Goal: Task Accomplishment & Management: Complete application form

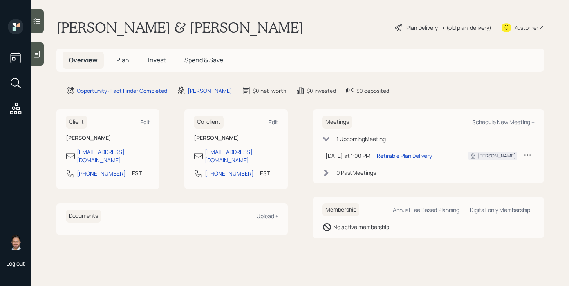
click at [121, 62] on span "Plan" at bounding box center [122, 60] width 13 height 9
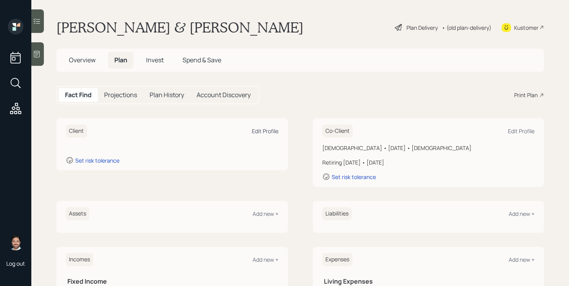
click at [274, 132] on div "Edit Profile" at bounding box center [265, 130] width 27 height 7
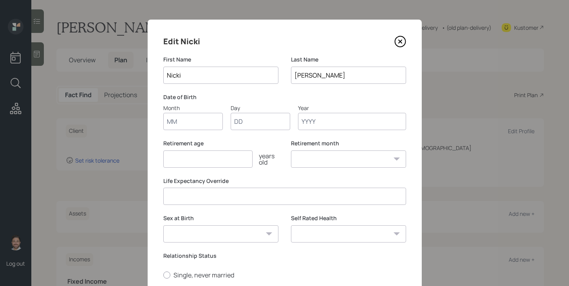
click at [178, 122] on input "Month" at bounding box center [193, 121] width 60 height 17
type input "12"
type input "09"
type input "1961"
select select "12"
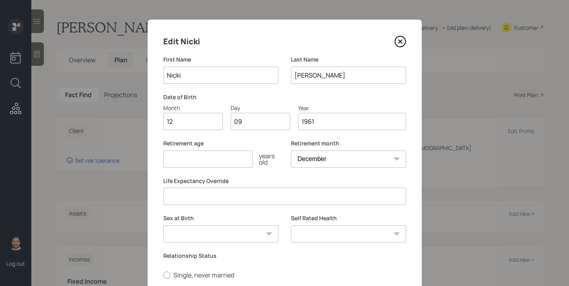
type input "1961"
click at [190, 162] on input "number" at bounding box center [207, 158] width 89 height 17
type input "70"
click at [211, 236] on select "[DEMOGRAPHIC_DATA] [DEMOGRAPHIC_DATA] Other / Prefer not to say" at bounding box center [220, 233] width 115 height 17
select select "[DEMOGRAPHIC_DATA]"
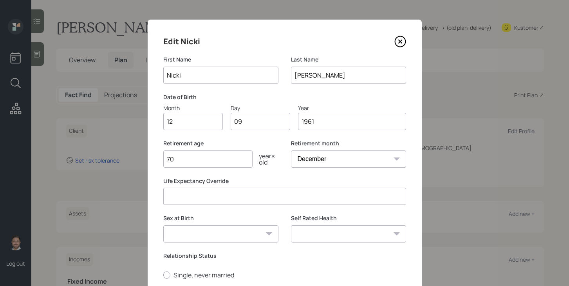
click at [163, 225] on select "[DEMOGRAPHIC_DATA] [DEMOGRAPHIC_DATA] Other / Prefer not to say" at bounding box center [220, 233] width 115 height 17
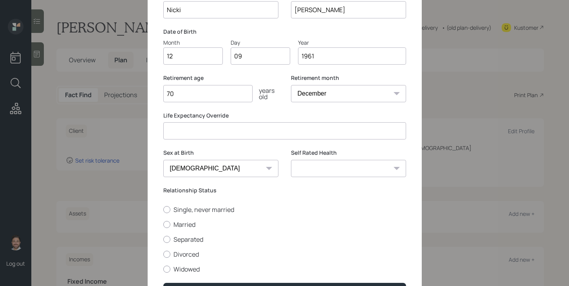
scroll to position [69, 0]
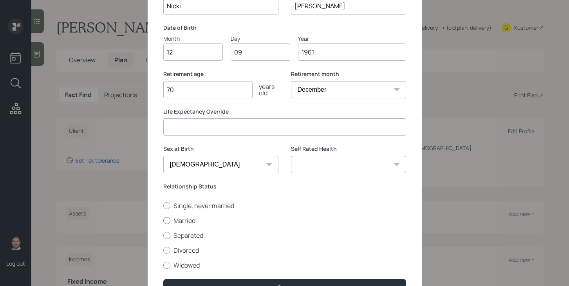
click at [188, 221] on label "Married" at bounding box center [284, 220] width 243 height 9
click at [163, 221] on input "Married" at bounding box center [163, 220] width 0 height 0
radio input "true"
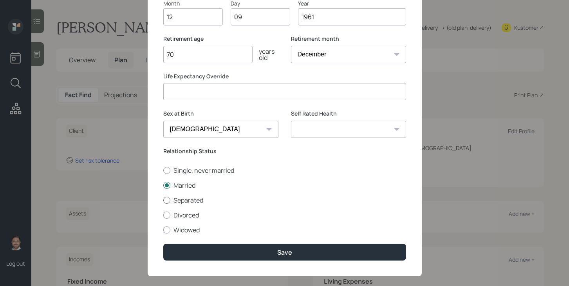
scroll to position [115, 0]
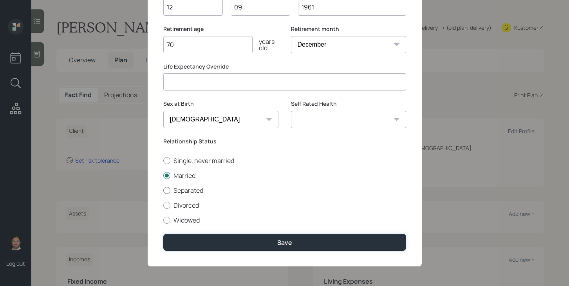
click at [260, 234] on button "Save" at bounding box center [284, 242] width 243 height 17
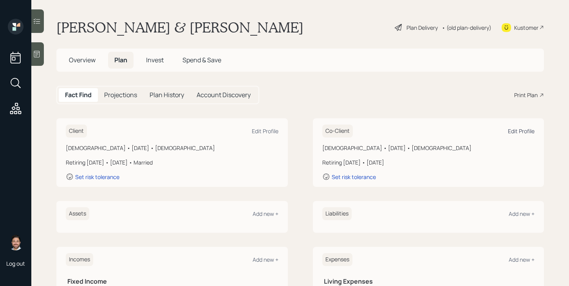
click at [520, 132] on div "Edit Profile" at bounding box center [521, 130] width 27 height 7
select select "9"
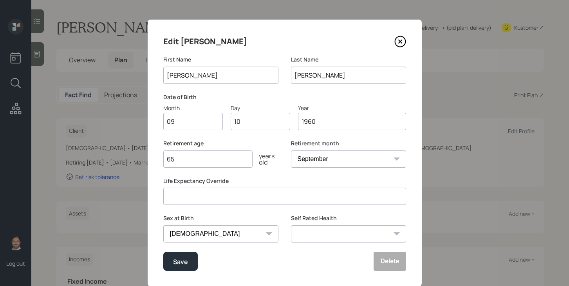
click at [332, 121] on input "1960" at bounding box center [352, 121] width 108 height 17
type input "1959"
click at [279, 180] on label "Life Expectancy Override" at bounding box center [284, 181] width 243 height 8
click at [190, 125] on input "09" at bounding box center [193, 121] width 60 height 17
type input "08"
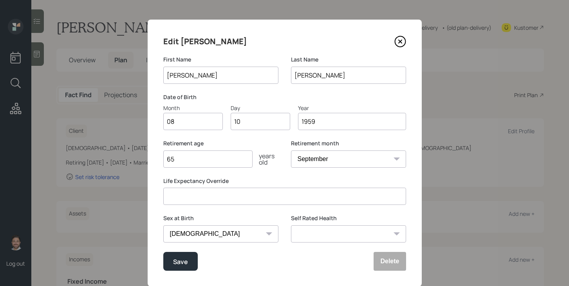
click at [280, 182] on label "Life Expectancy Override" at bounding box center [284, 181] width 243 height 8
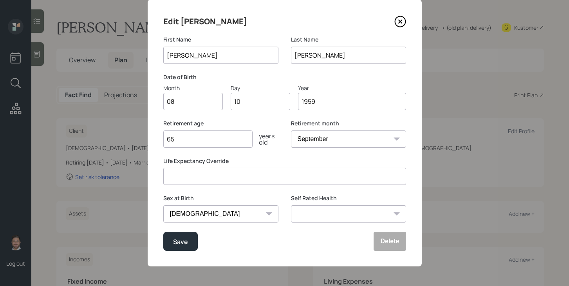
scroll to position [20, 0]
click at [187, 245] on div "Save" at bounding box center [180, 242] width 15 height 11
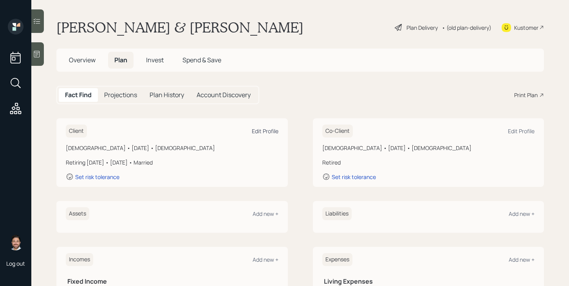
click at [262, 132] on div "Edit Profile" at bounding box center [265, 130] width 27 height 7
select select "12"
select select "[DEMOGRAPHIC_DATA]"
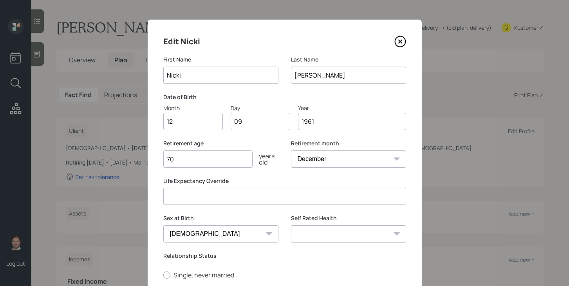
click at [207, 165] on input "70" at bounding box center [207, 158] width 89 height 17
type input "7"
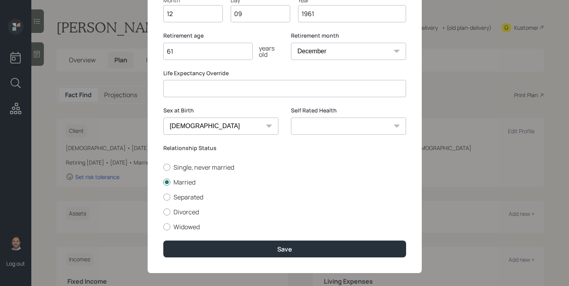
scroll to position [115, 0]
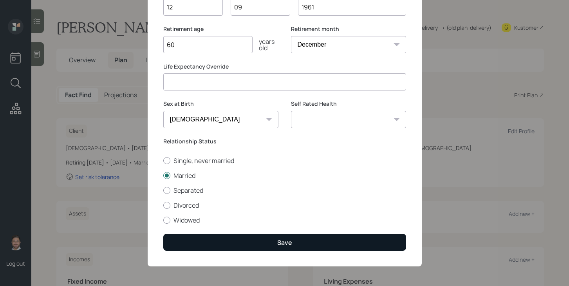
type input "60"
click at [268, 248] on button "Save" at bounding box center [284, 242] width 243 height 17
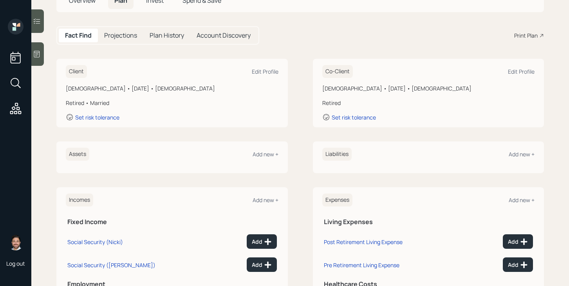
scroll to position [60, 0]
click at [266, 156] on div "Add new +" at bounding box center [266, 153] width 26 height 7
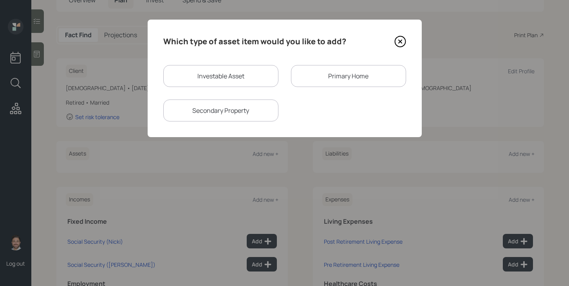
click at [251, 78] on div "Investable Asset" at bounding box center [220, 76] width 115 height 22
select select "taxable"
select select "balanced"
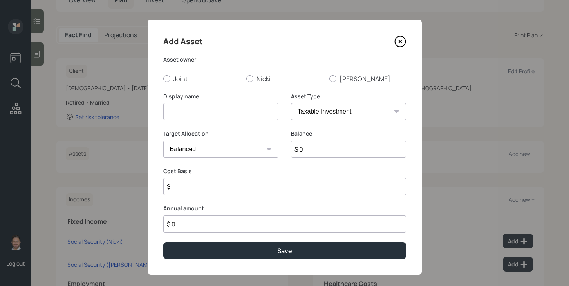
click at [318, 114] on select "SEP [PERSON_NAME] IRA 401(k) [PERSON_NAME] 401(k) 403(b) [PERSON_NAME] 403(b) 4…" at bounding box center [348, 111] width 115 height 17
click at [291, 103] on select "SEP [PERSON_NAME] IRA 401(k) [PERSON_NAME] 401(k) 403(b) [PERSON_NAME] 403(b) 4…" at bounding box center [348, 111] width 115 height 17
click at [258, 111] on input at bounding box center [220, 111] width 115 height 17
type input "Savings"
click at [180, 79] on label "Joint" at bounding box center [201, 78] width 77 height 9
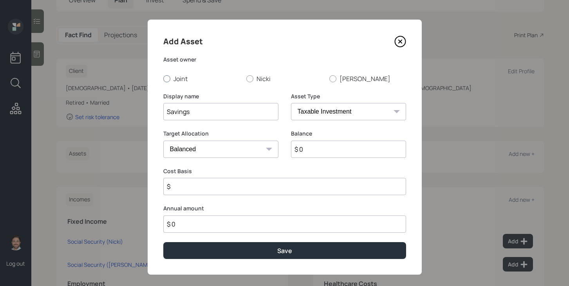
click at [163, 79] on input "Joint" at bounding box center [163, 78] width 0 height 0
radio input "true"
click at [312, 152] on input "$ 0" at bounding box center [348, 149] width 115 height 17
type input "$ 1,185,979"
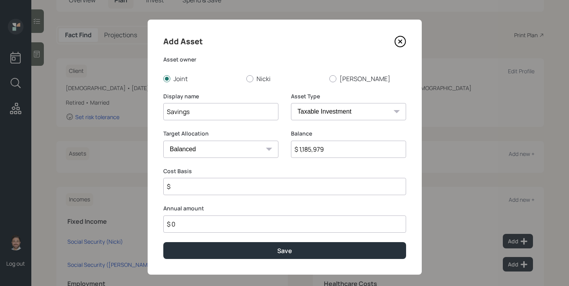
click at [289, 185] on input "$" at bounding box center [284, 186] width 243 height 17
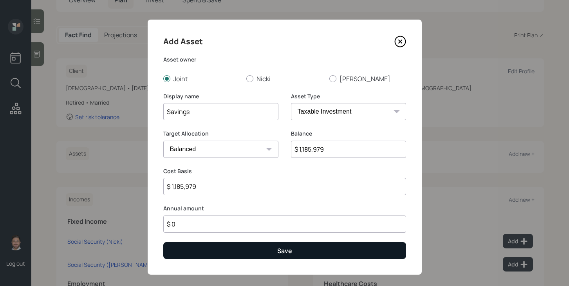
type input "$ 1,185,979"
click at [311, 248] on button "Save" at bounding box center [284, 250] width 243 height 17
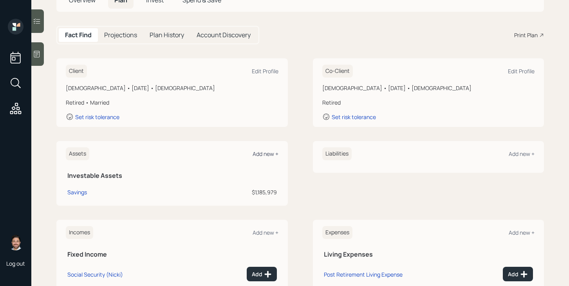
click at [268, 152] on div "Add new +" at bounding box center [266, 153] width 26 height 7
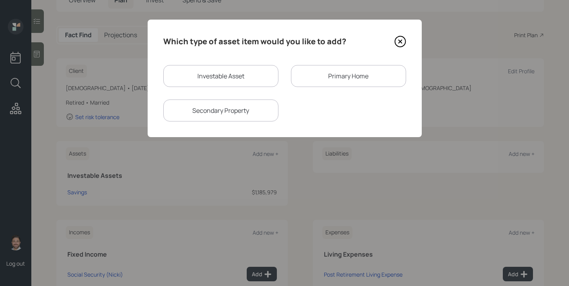
click at [206, 72] on div "Investable Asset" at bounding box center [220, 76] width 115 height 22
select select "taxable"
select select "balanced"
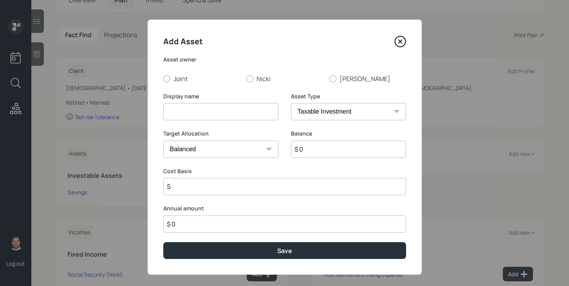
click at [355, 113] on select "SEP [PERSON_NAME] IRA 401(k) [PERSON_NAME] 401(k) 403(b) [PERSON_NAME] 403(b) 4…" at bounding box center [348, 111] width 115 height 17
select select "emergency_fund"
click at [291, 103] on select "SEP [PERSON_NAME] IRA 401(k) [PERSON_NAME] 401(k) 403(b) [PERSON_NAME] 403(b) 4…" at bounding box center [348, 111] width 115 height 17
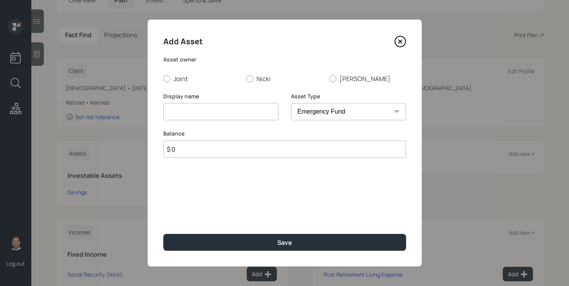
click at [257, 111] on input at bounding box center [220, 111] width 115 height 17
type input "Emergency Fund"
click at [245, 147] on input "$ 0" at bounding box center [284, 149] width 243 height 17
type input "$ 10,976"
click at [179, 76] on label "Joint" at bounding box center [201, 78] width 77 height 9
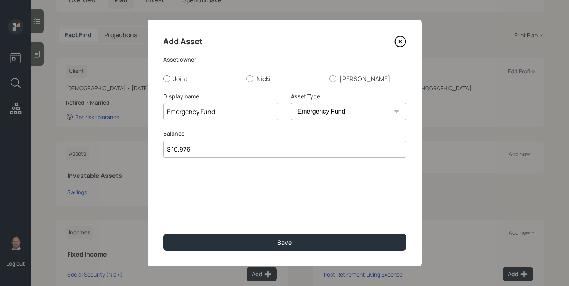
click at [163, 78] on input "Joint" at bounding box center [163, 78] width 0 height 0
radio input "true"
click at [168, 111] on input "Emergency Fund" at bounding box center [220, 111] width 115 height 17
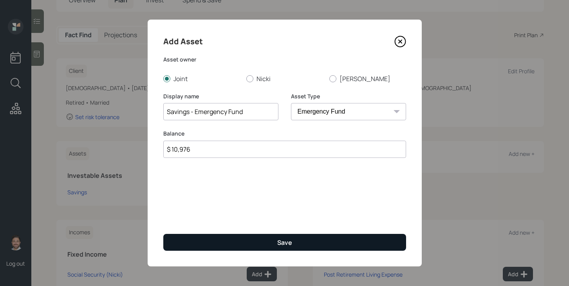
type input "Savings - Emergency Fund"
click at [226, 245] on button "Save" at bounding box center [284, 242] width 243 height 17
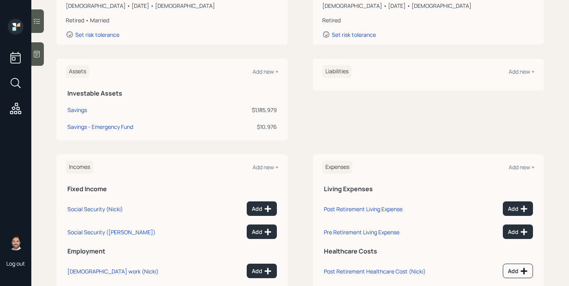
scroll to position [146, 0]
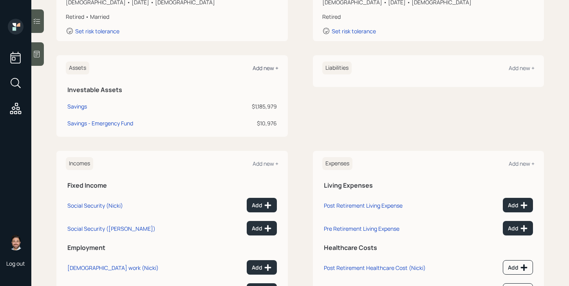
click at [270, 69] on div "Add new +" at bounding box center [266, 67] width 26 height 7
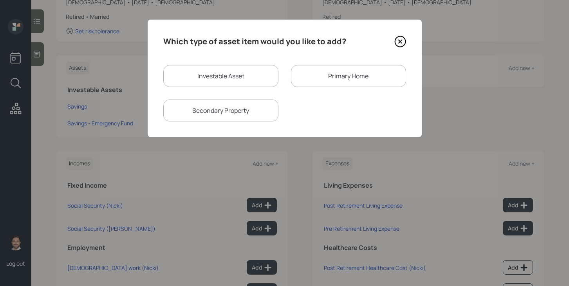
click at [318, 80] on div "Primary Home" at bounding box center [348, 76] width 115 height 22
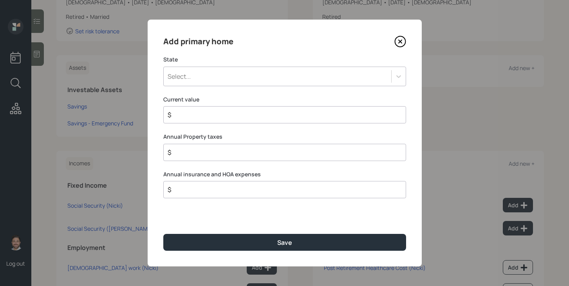
click at [269, 82] on div "Select..." at bounding box center [278, 76] width 228 height 13
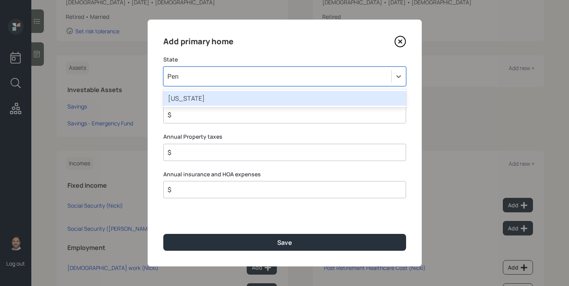
type input "Penn"
click at [260, 102] on div "[US_STATE]" at bounding box center [284, 98] width 243 height 15
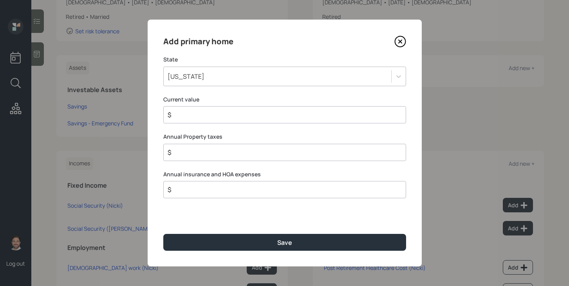
click at [256, 110] on input "$" at bounding box center [282, 114] width 230 height 9
click at [256, 111] on input "$" at bounding box center [282, 114] width 230 height 9
type input "$ 633,800"
click at [261, 154] on input "$" at bounding box center [282, 152] width 230 height 9
type input "$ 8,152"
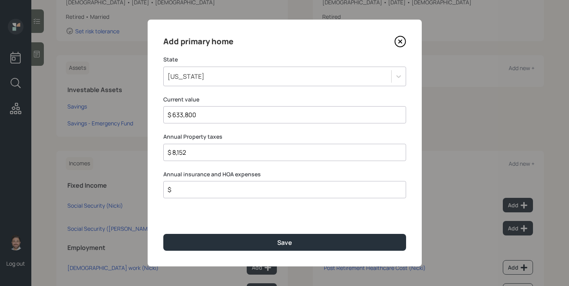
click at [259, 187] on input "$" at bounding box center [282, 189] width 230 height 9
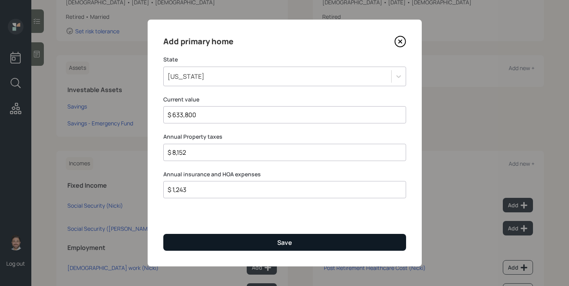
type input "$ 1,243"
click at [271, 241] on button "Save" at bounding box center [284, 242] width 243 height 17
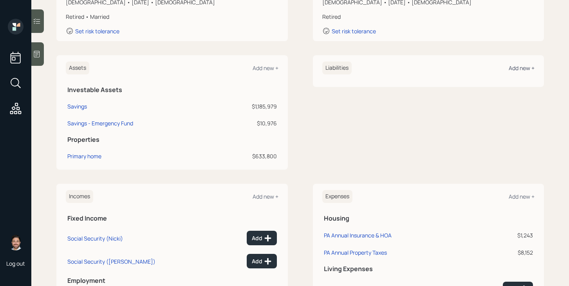
click at [513, 68] on div "Add new +" at bounding box center [522, 67] width 26 height 7
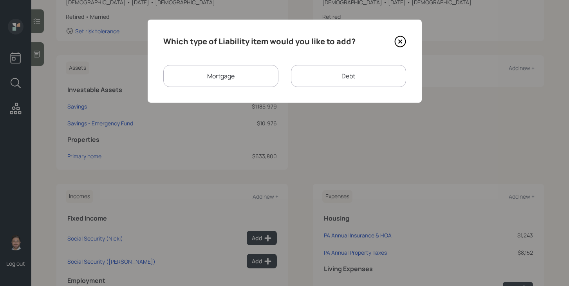
click at [225, 78] on div "Mortgage" at bounding box center [220, 76] width 115 height 22
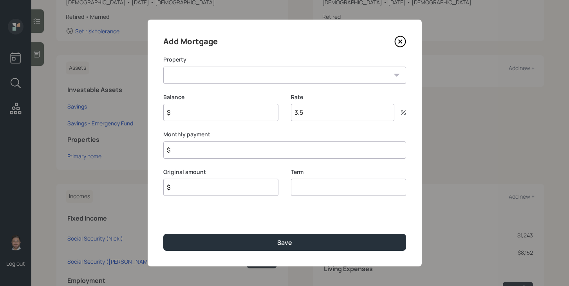
click at [399, 40] on icon at bounding box center [400, 41] width 3 height 3
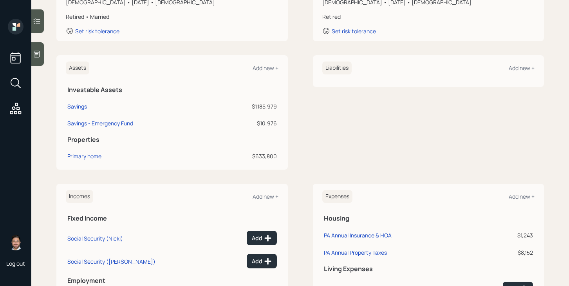
click at [513, 72] on div "Liabilities Add new +" at bounding box center [429, 68] width 213 height 13
click at [520, 65] on div "Add new +" at bounding box center [522, 67] width 26 height 7
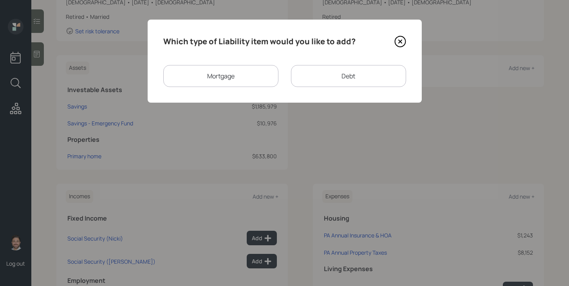
click at [312, 78] on div "Debt" at bounding box center [348, 76] width 115 height 22
select select "credit_card"
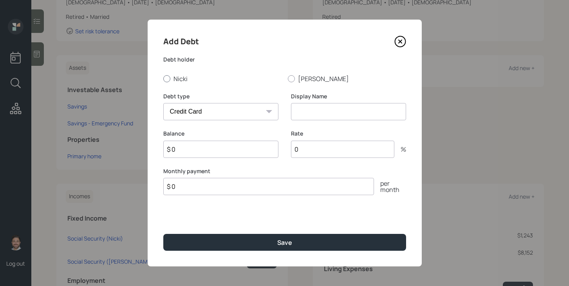
click at [178, 80] on label "Nicki" at bounding box center [222, 78] width 118 height 9
click at [163, 79] on input "Nicki" at bounding box center [163, 78] width 0 height 0
radio input "true"
click at [228, 111] on select "Car Credit Card Medical Student Other" at bounding box center [220, 111] width 115 height 17
select select "other"
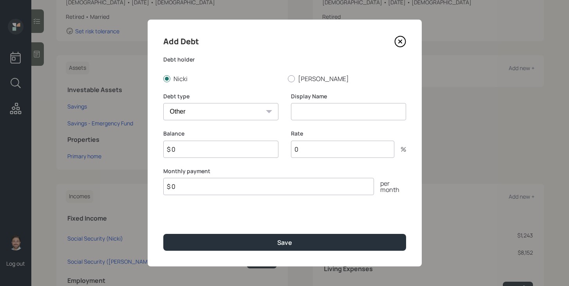
click at [163, 103] on select "Car Credit Card Medical Student Other" at bounding box center [220, 111] width 115 height 17
click at [317, 111] on input at bounding box center [348, 111] width 115 height 17
type input "Home Equity Loan"
click at [237, 150] on input "$ 0" at bounding box center [220, 149] width 115 height 17
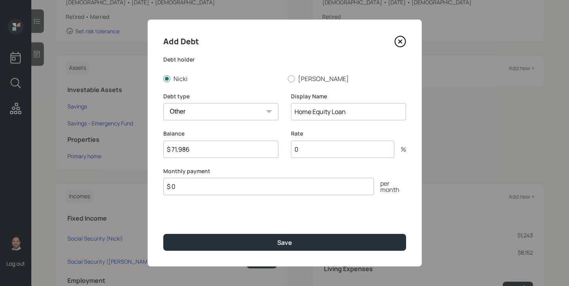
type input "$ 71,986"
click at [319, 154] on input "0" at bounding box center [342, 149] width 103 height 17
click at [303, 185] on input "$ 0" at bounding box center [268, 186] width 211 height 17
type input "$ 455"
click at [339, 150] on input "0" at bounding box center [342, 149] width 103 height 17
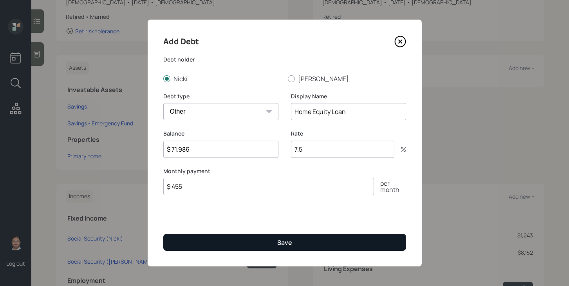
type input "7.5"
click at [315, 236] on button "Save" at bounding box center [284, 242] width 243 height 17
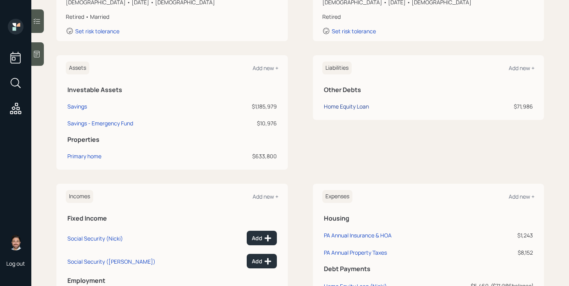
click at [349, 108] on div "Home Equity Loan" at bounding box center [346, 106] width 45 height 8
select select "other"
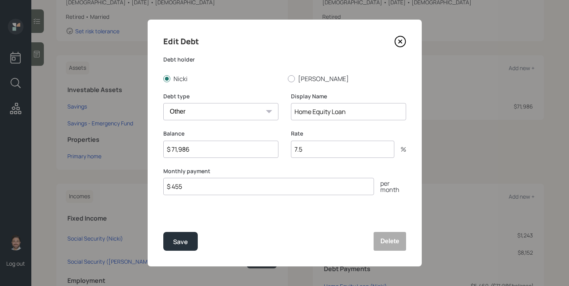
click at [400, 42] on icon at bounding box center [400, 41] width 3 height 3
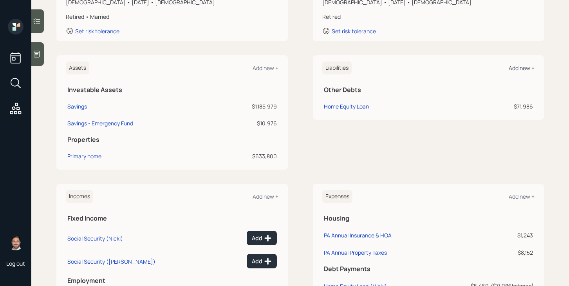
click at [514, 69] on div "Add new +" at bounding box center [522, 67] width 26 height 7
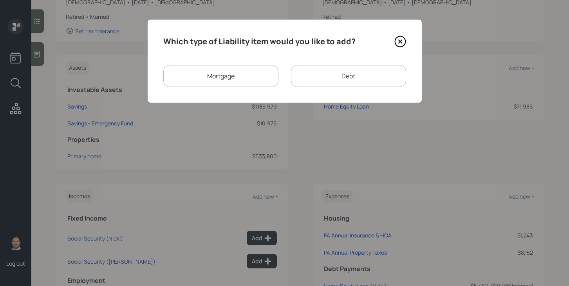
click at [356, 72] on div "Debt" at bounding box center [348, 76] width 115 height 22
select select "credit_card"
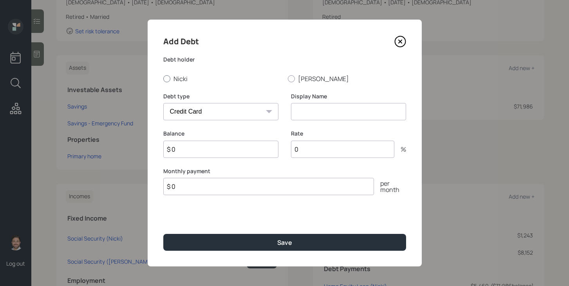
click at [183, 79] on label "Nicki" at bounding box center [222, 78] width 118 height 9
click at [163, 79] on input "Nicki" at bounding box center [163, 78] width 0 height 0
radio input "true"
click at [203, 107] on select "Car Credit Card Medical Student Other" at bounding box center [220, 111] width 115 height 17
select select "car"
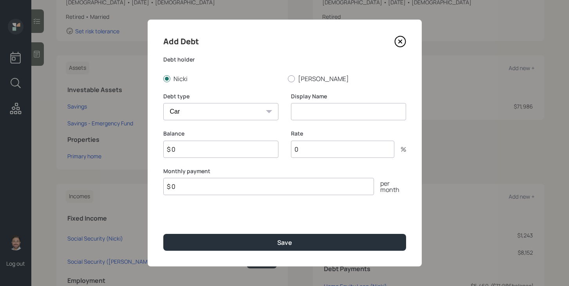
click at [163, 103] on select "Car Credit Card Medical Student Other" at bounding box center [220, 111] width 115 height 17
click at [333, 105] on input at bounding box center [348, 111] width 115 height 17
type input "Car Payment"
click at [234, 191] on input "$ 0" at bounding box center [268, 186] width 211 height 17
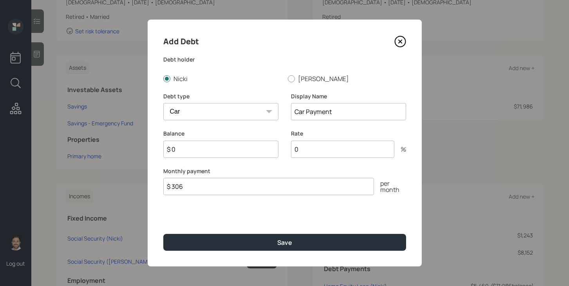
type input "$ 306"
click at [229, 150] on input "$ 0" at bounding box center [220, 149] width 115 height 17
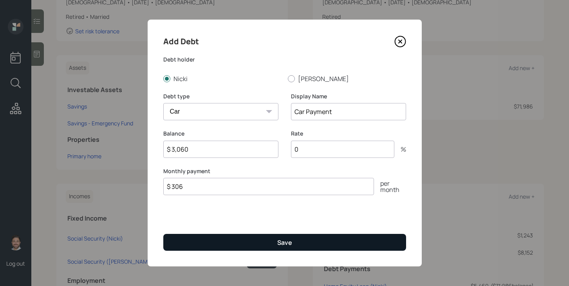
type input "$ 3,060"
click at [269, 245] on button "Save" at bounding box center [284, 242] width 243 height 17
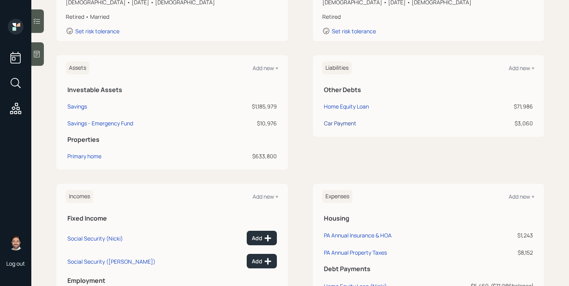
click at [337, 121] on div "Car Payment" at bounding box center [340, 123] width 33 height 8
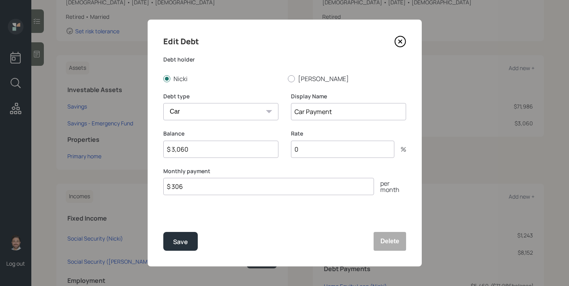
click at [194, 146] on input "$ 3,060" at bounding box center [220, 149] width 115 height 17
type input "$ 0"
click at [176, 239] on div "Save" at bounding box center [180, 242] width 15 height 11
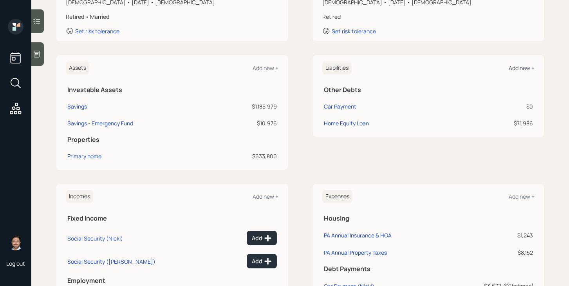
click at [522, 67] on div "Add new +" at bounding box center [522, 67] width 26 height 7
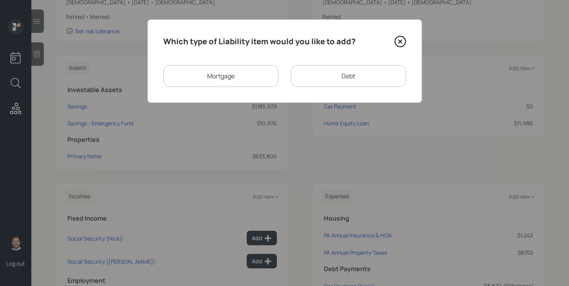
click at [323, 82] on div "Debt" at bounding box center [348, 76] width 115 height 22
select select "credit_card"
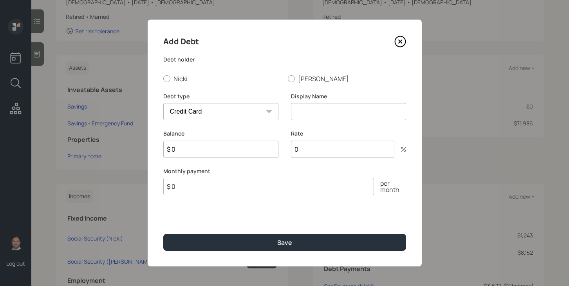
click at [181, 82] on label "Nicki" at bounding box center [222, 78] width 118 height 9
click at [163, 79] on input "Nicki" at bounding box center [163, 78] width 0 height 0
radio input "true"
click at [198, 107] on select "Car Credit Card Medical Student Other" at bounding box center [220, 111] width 115 height 17
click at [327, 110] on input at bounding box center [348, 111] width 115 height 17
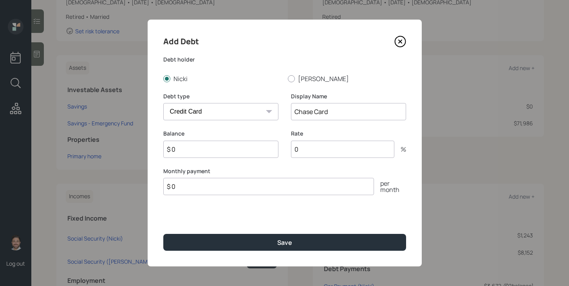
type input "Chase Card"
click at [240, 149] on input "$ 0" at bounding box center [220, 149] width 115 height 17
type input "$ 8,200"
click at [249, 189] on input "$ 0" at bounding box center [268, 186] width 211 height 17
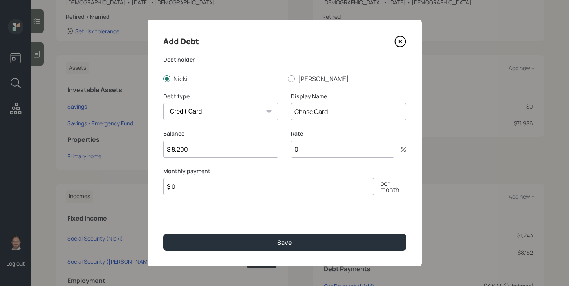
click at [249, 189] on input "$ 0" at bounding box center [268, 186] width 211 height 17
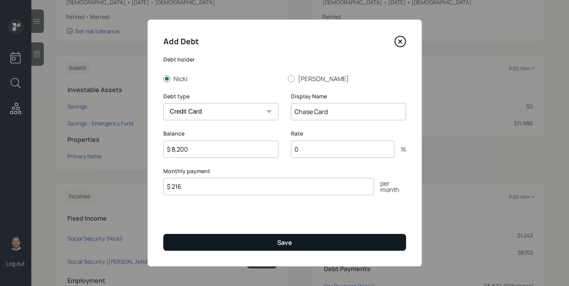
type input "$ 216"
click at [244, 239] on button "Save" at bounding box center [284, 242] width 243 height 17
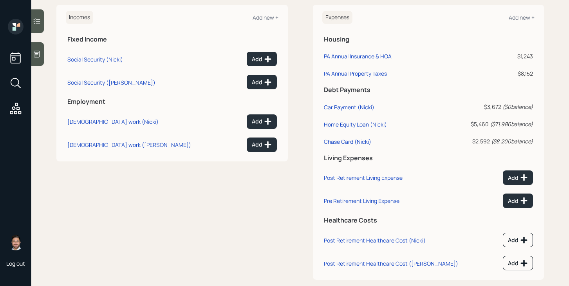
scroll to position [337, 0]
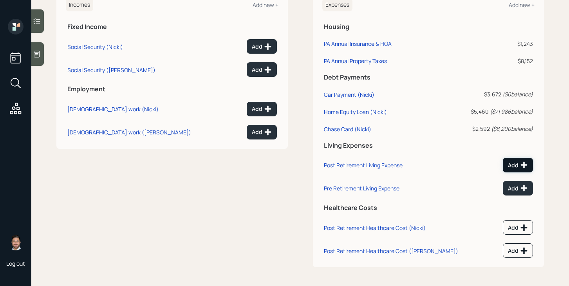
click at [523, 166] on icon at bounding box center [524, 165] width 8 height 8
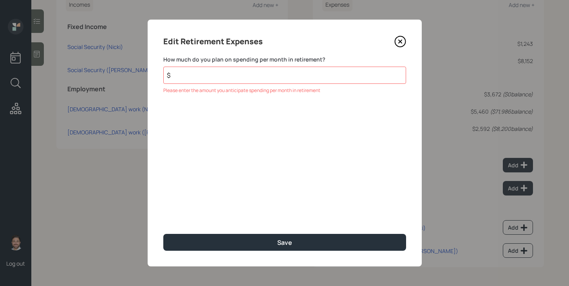
click at [400, 42] on icon at bounding box center [401, 42] width 12 height 12
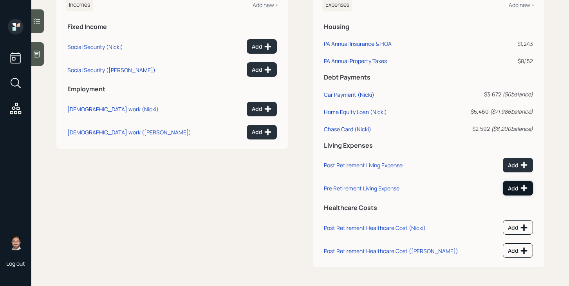
click at [520, 192] on button "Add" at bounding box center [518, 188] width 30 height 15
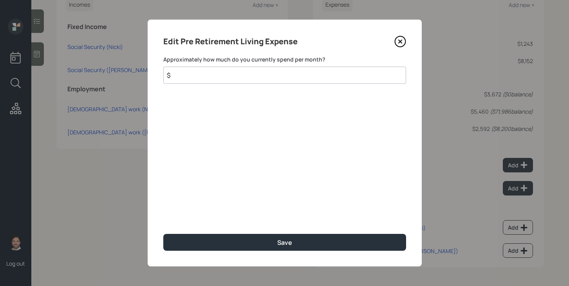
click at [397, 42] on icon at bounding box center [401, 42] width 12 height 12
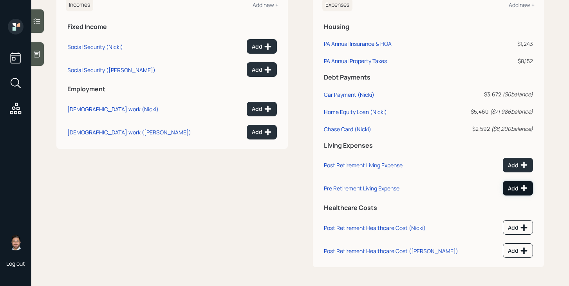
click at [514, 191] on div "Add" at bounding box center [518, 188] width 20 height 8
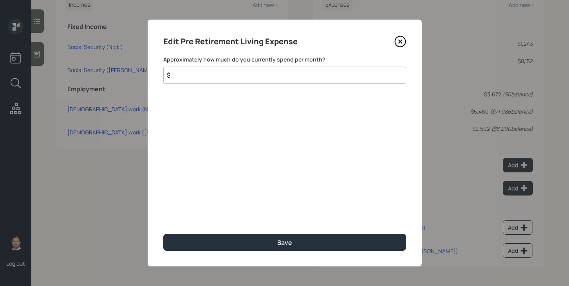
click at [243, 80] on input "$" at bounding box center [284, 75] width 243 height 17
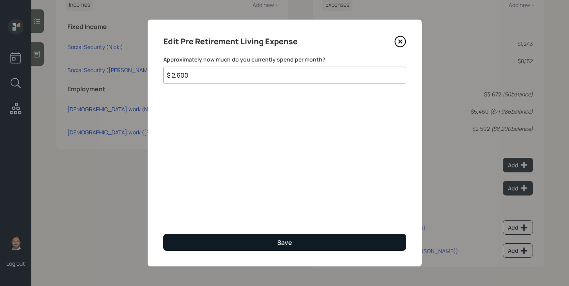
type input "$ 2,600"
click at [243, 241] on button "Save" at bounding box center [284, 242] width 243 height 17
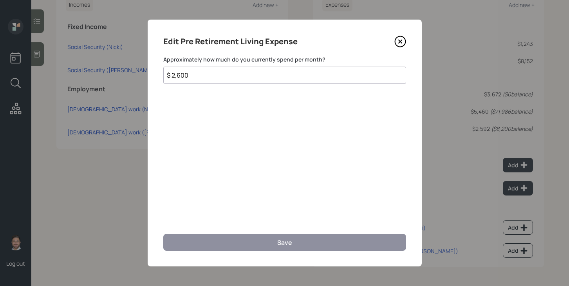
scroll to position [332, 0]
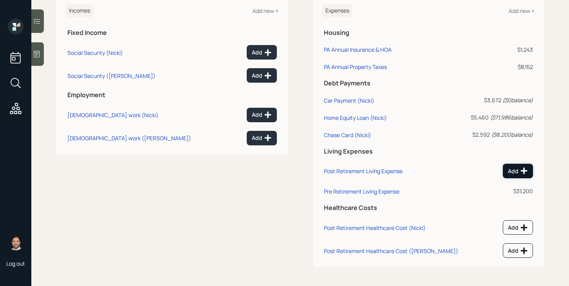
click at [524, 169] on icon at bounding box center [524, 171] width 7 height 7
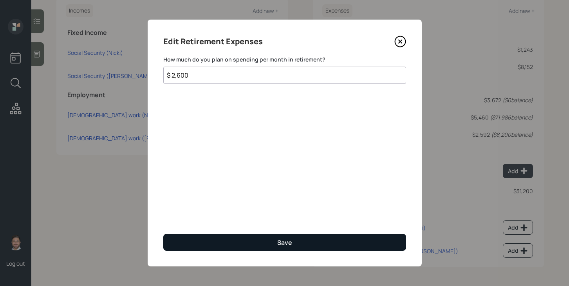
type input "$ 2,600"
click at [252, 248] on button "Save" at bounding box center [284, 242] width 243 height 17
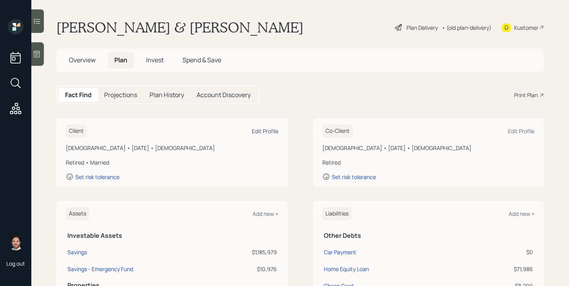
click at [274, 131] on div "Edit Profile" at bounding box center [265, 130] width 27 height 7
select select "12"
select select "[DEMOGRAPHIC_DATA]"
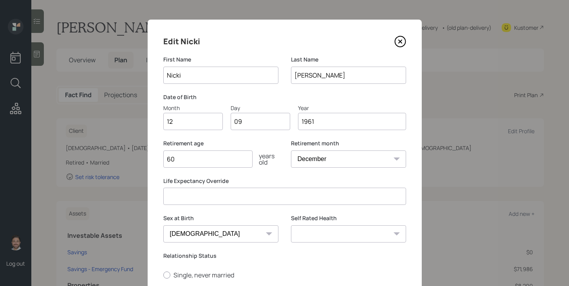
click at [214, 159] on input "60" at bounding box center [207, 158] width 89 height 17
type input "65"
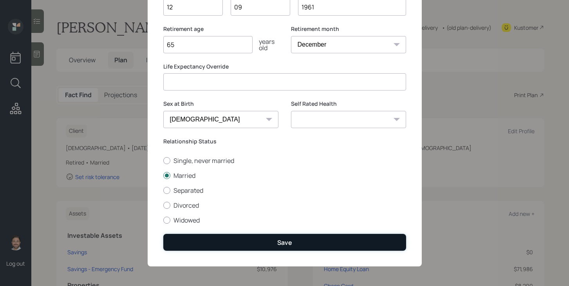
click at [260, 239] on button "Save" at bounding box center [284, 242] width 243 height 17
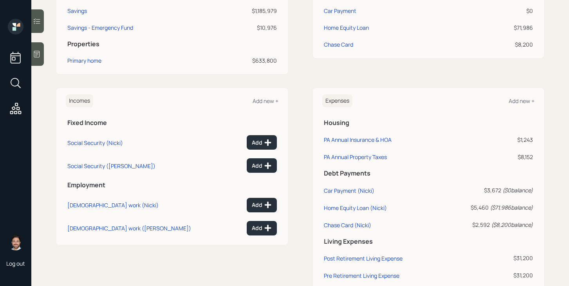
scroll to position [326, 0]
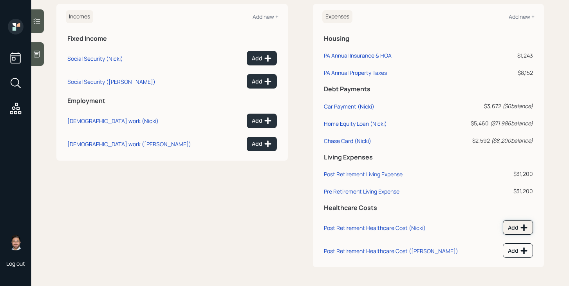
click at [515, 230] on div "Add" at bounding box center [518, 228] width 20 height 8
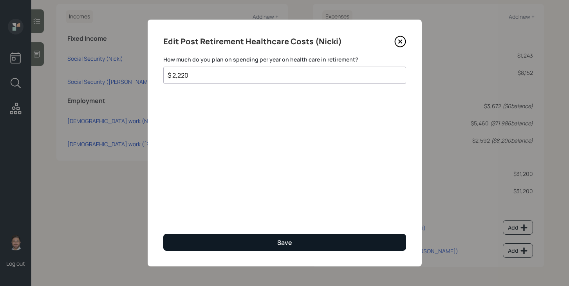
type input "$ 2,220"
click at [387, 239] on button "Save" at bounding box center [284, 242] width 243 height 17
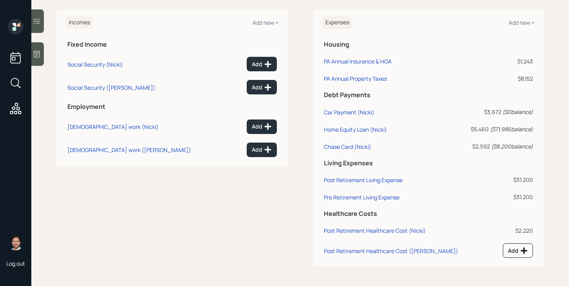
scroll to position [320, 0]
click at [523, 254] on icon at bounding box center [524, 251] width 8 height 8
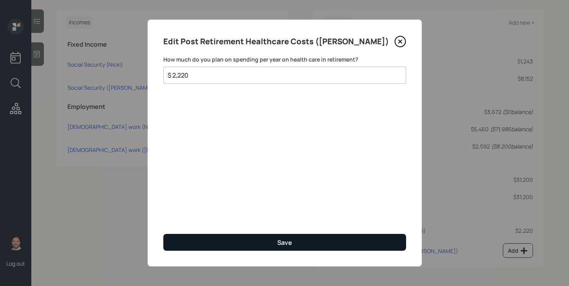
type input "$ 2,220"
click at [266, 243] on button "Save" at bounding box center [284, 242] width 243 height 17
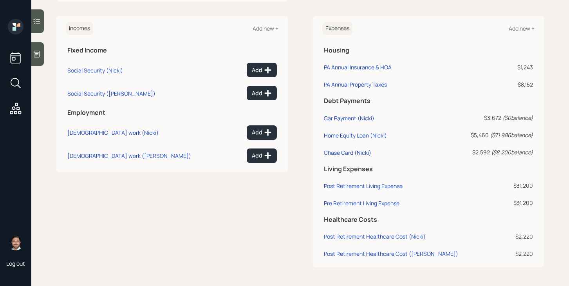
scroll to position [301, 0]
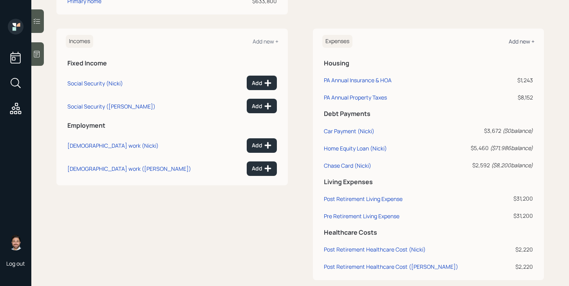
click at [521, 43] on div "Add new +" at bounding box center [522, 41] width 26 height 7
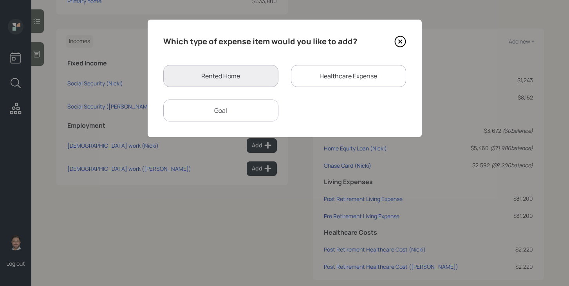
click at [326, 78] on div "Healthcare Expense" at bounding box center [348, 76] width 115 height 22
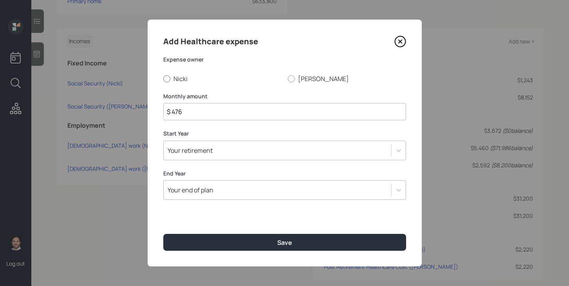
click at [181, 81] on label "Nicki" at bounding box center [222, 78] width 118 height 9
click at [163, 79] on input "Nicki" at bounding box center [163, 78] width 0 height 0
radio input "true"
click at [192, 113] on input "$ 476" at bounding box center [284, 111] width 243 height 17
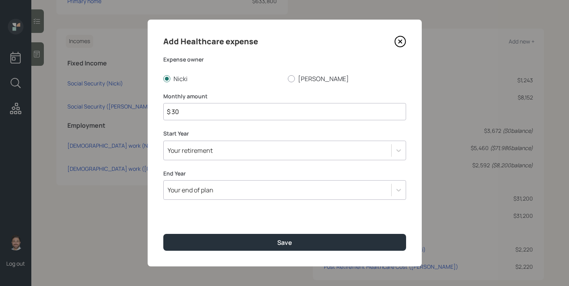
type input "$ 30"
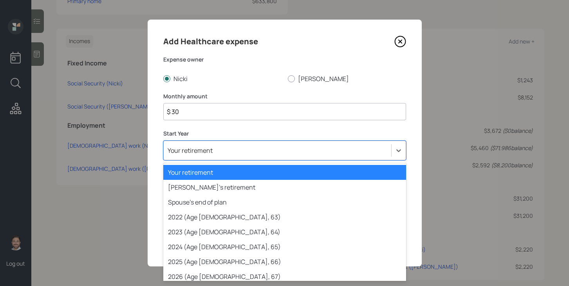
click at [209, 150] on div "Your retirement" at bounding box center [190, 150] width 45 height 9
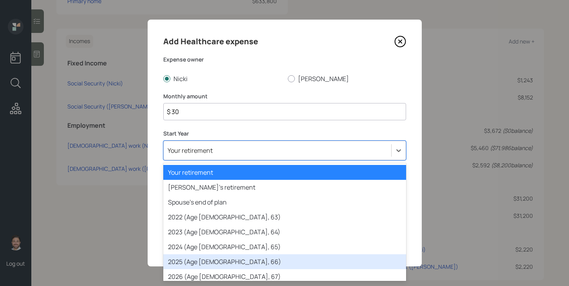
click at [201, 259] on div "2025 (Age [DEMOGRAPHIC_DATA], 66)" at bounding box center [284, 261] width 243 height 15
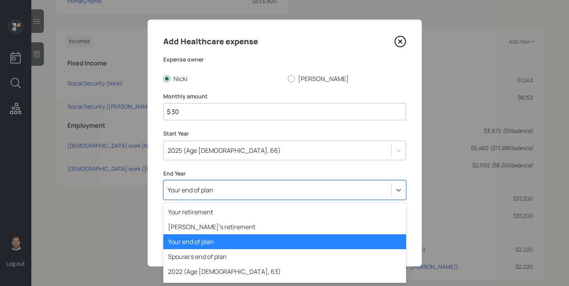
click at [217, 191] on div "Your end of plan" at bounding box center [278, 189] width 228 height 13
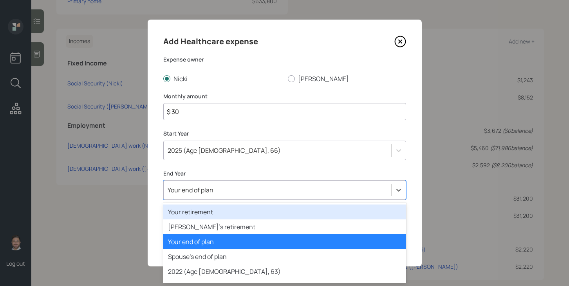
click at [213, 212] on div "Your retirement" at bounding box center [284, 212] width 243 height 15
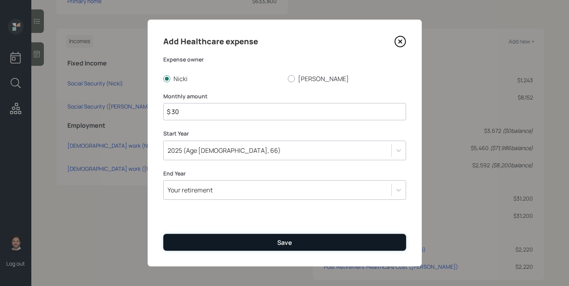
click at [214, 237] on button "Save" at bounding box center [284, 242] width 243 height 17
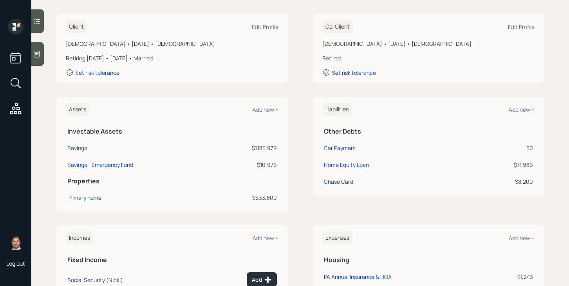
scroll to position [289, 0]
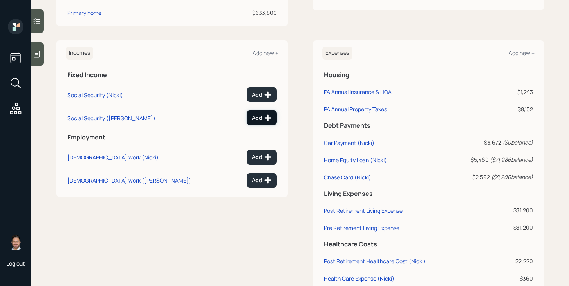
click at [262, 123] on button "Add" at bounding box center [262, 118] width 30 height 15
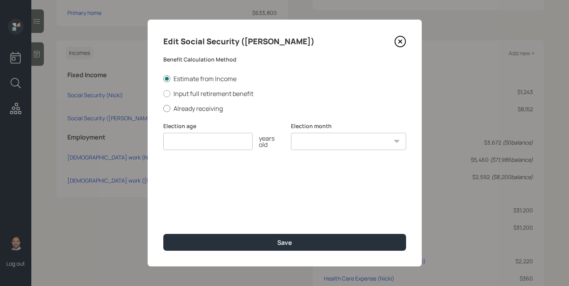
click at [209, 111] on label "Already receiving" at bounding box center [284, 108] width 243 height 9
click at [163, 109] on input "Already receiving" at bounding box center [163, 108] width 0 height 0
radio input "true"
click at [203, 183] on input "$" at bounding box center [284, 178] width 243 height 17
type input "$ 1,560"
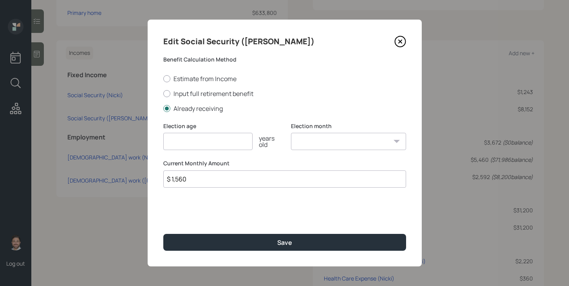
click at [212, 143] on input "number" at bounding box center [207, 141] width 89 height 17
click at [401, 44] on icon at bounding box center [401, 42] width 12 height 12
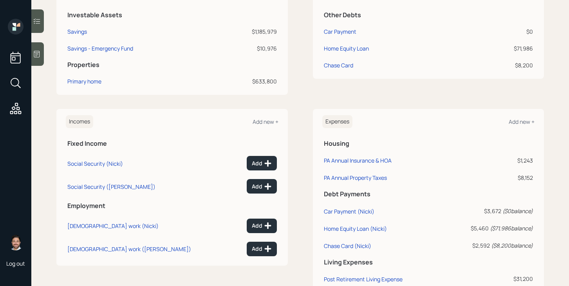
scroll to position [300, 0]
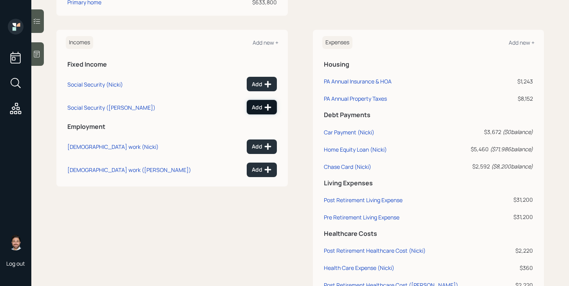
click at [259, 105] on div "Add" at bounding box center [262, 107] width 20 height 8
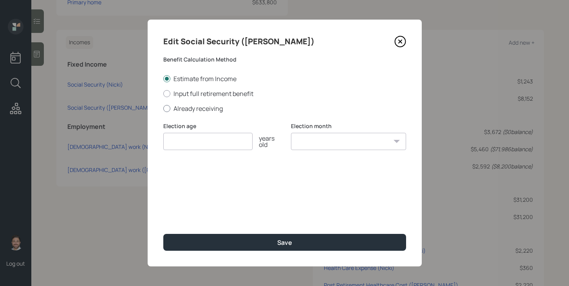
click at [201, 109] on label "Already receiving" at bounding box center [284, 108] width 243 height 9
click at [163, 109] on input "Already receiving" at bounding box center [163, 108] width 0 height 0
radio input "true"
click at [200, 180] on input "$" at bounding box center [284, 178] width 243 height 17
type input "$ 1,560"
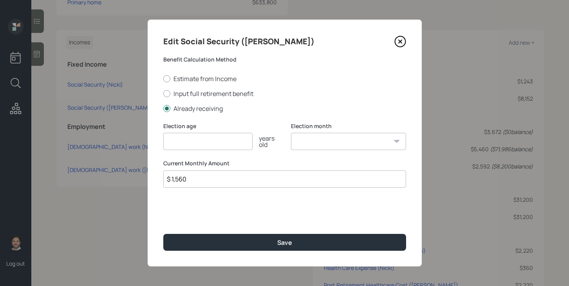
click at [202, 146] on input "number" at bounding box center [207, 141] width 89 height 17
type input "65"
click at [316, 147] on select "January February March April May June July August September October November De…" at bounding box center [348, 141] width 115 height 17
select select "8"
click at [291, 133] on select "January February March April May June July August September October November De…" at bounding box center [348, 141] width 115 height 17
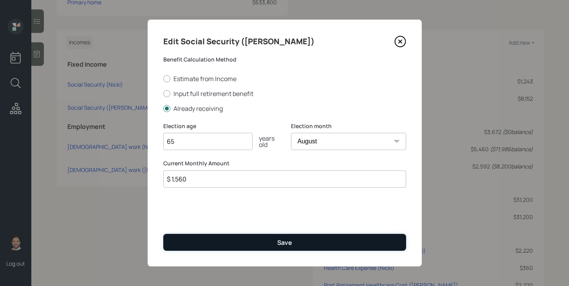
click at [280, 243] on div "Save" at bounding box center [284, 242] width 15 height 9
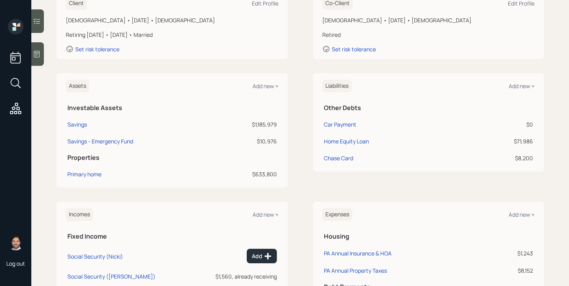
scroll to position [32, 0]
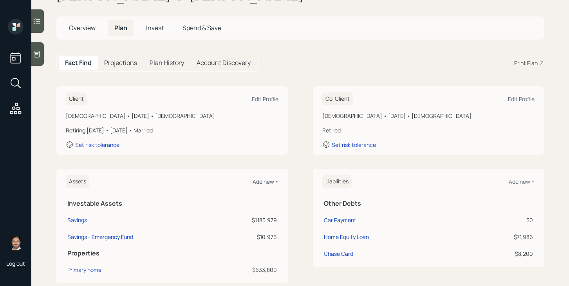
click at [265, 182] on div "Add new +" at bounding box center [266, 181] width 26 height 7
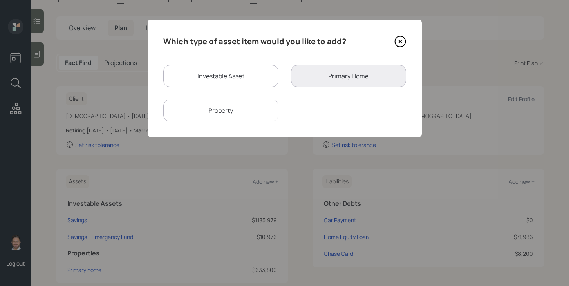
click at [238, 73] on div "Investable Asset" at bounding box center [220, 76] width 115 height 22
select select "taxable"
select select "balanced"
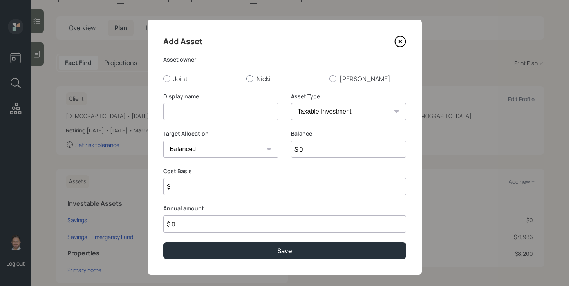
click at [259, 80] on label "Nicki" at bounding box center [285, 78] width 77 height 9
click at [247, 79] on input "Nicki" at bounding box center [246, 78] width 0 height 0
radio input "true"
click at [239, 109] on input at bounding box center [220, 111] width 115 height 17
type input "401k"
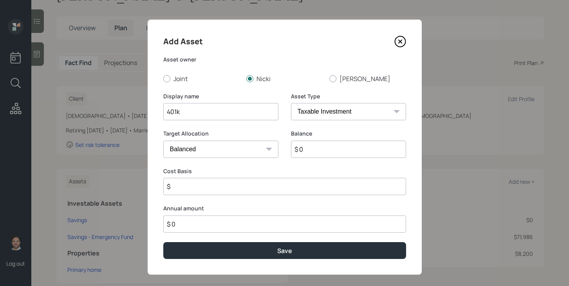
click at [376, 118] on select "SEP [PERSON_NAME] IRA 401(k) [PERSON_NAME] 401(k) 403(b) [PERSON_NAME] 403(b) 4…" at bounding box center [348, 111] width 115 height 17
select select "company_sponsored"
click at [291, 103] on select "SEP [PERSON_NAME] IRA 401(k) [PERSON_NAME] 401(k) 403(b) [PERSON_NAME] 403(b) 4…" at bounding box center [348, 111] width 115 height 17
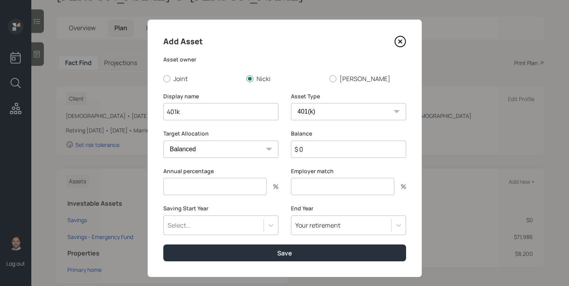
click at [245, 187] on input "number" at bounding box center [214, 186] width 103 height 17
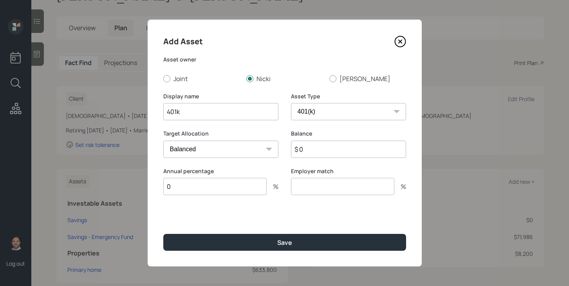
type input "0"
click at [327, 191] on input "number" at bounding box center [342, 186] width 103 height 17
type input "0"
click at [329, 149] on input "$ 0" at bounding box center [348, 149] width 115 height 17
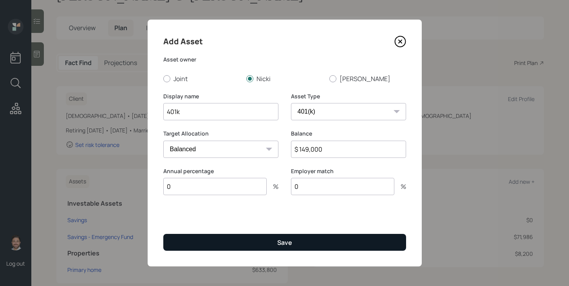
type input "$ 149,000"
click at [300, 246] on button "Save" at bounding box center [284, 242] width 243 height 17
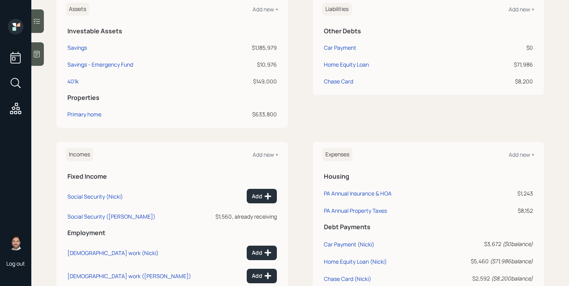
scroll to position [348, 0]
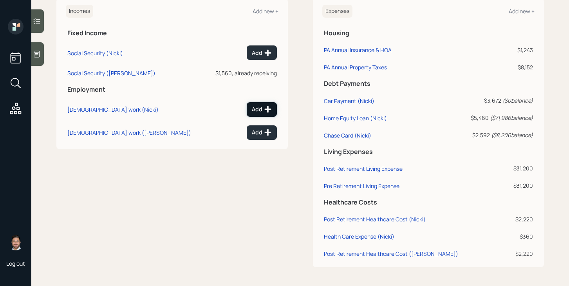
click at [265, 107] on icon at bounding box center [268, 109] width 8 height 8
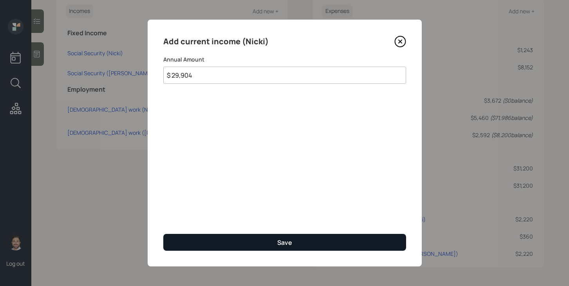
type input "$ 29,904"
click at [268, 245] on button "Save" at bounding box center [284, 242] width 243 height 17
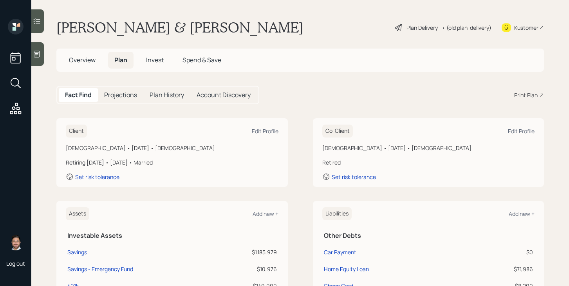
click at [423, 29] on div "Plan Delivery" at bounding box center [422, 28] width 31 height 8
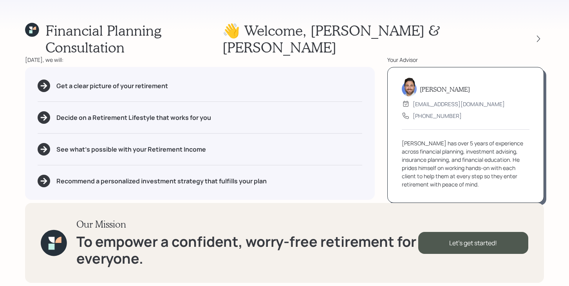
click at [31, 32] on icon at bounding box center [30, 31] width 3 height 3
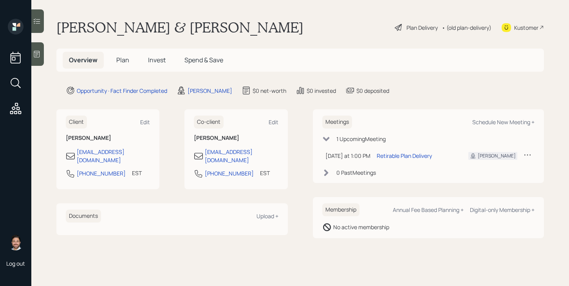
click at [408, 25] on div "Plan Delivery" at bounding box center [422, 28] width 31 height 8
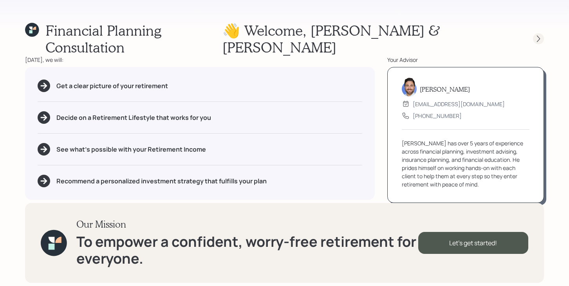
click at [539, 35] on icon at bounding box center [539, 39] width 8 height 8
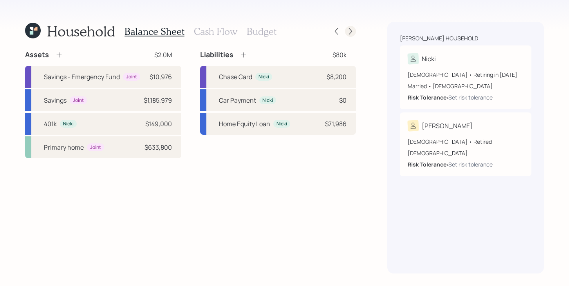
click at [352, 33] on icon at bounding box center [351, 31] width 8 height 8
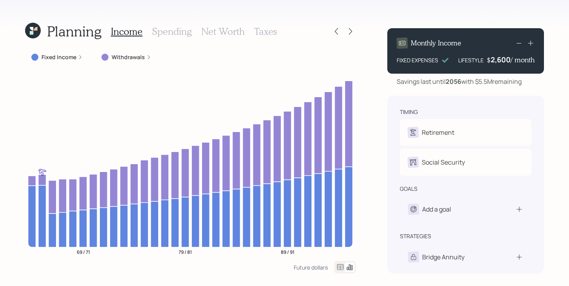
scroll to position [42, 0]
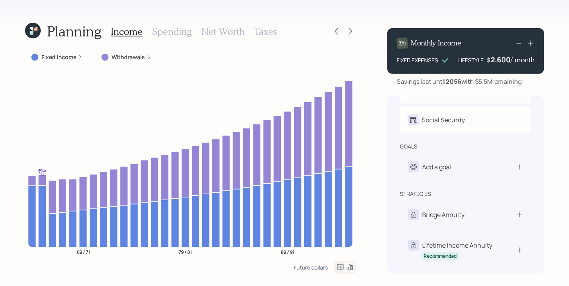
click at [53, 60] on label "Fixed Income" at bounding box center [59, 57] width 35 height 8
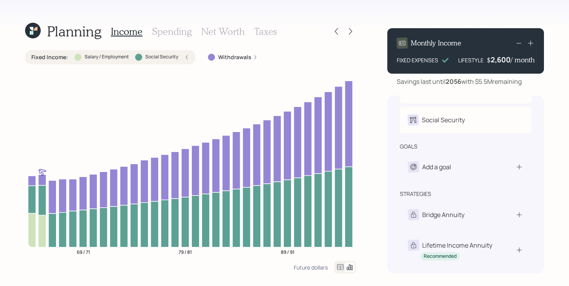
click at [81, 59] on div "Salary / Employment" at bounding box center [101, 57] width 54 height 7
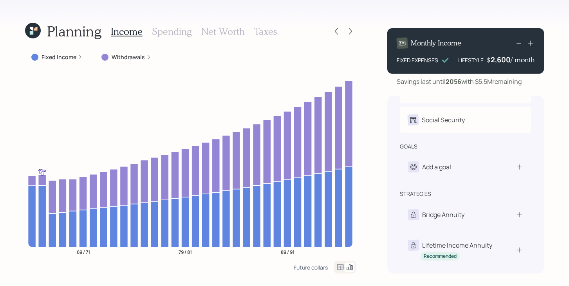
click at [69, 58] on label "Fixed Income" at bounding box center [59, 57] width 35 height 8
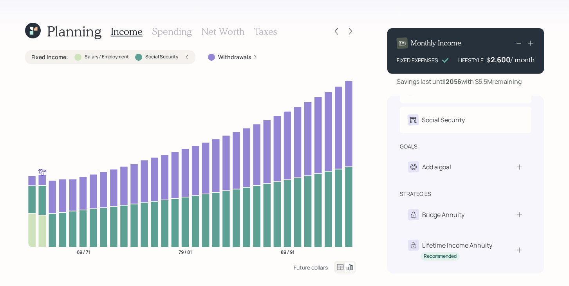
click at [82, 60] on div "Salary / Employment" at bounding box center [101, 57] width 54 height 7
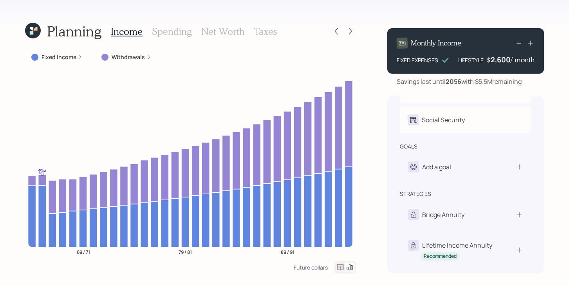
click at [184, 37] on div "Income Spending Net Worth Taxes" at bounding box center [194, 31] width 166 height 19
